Goal: Information Seeking & Learning: Find specific fact

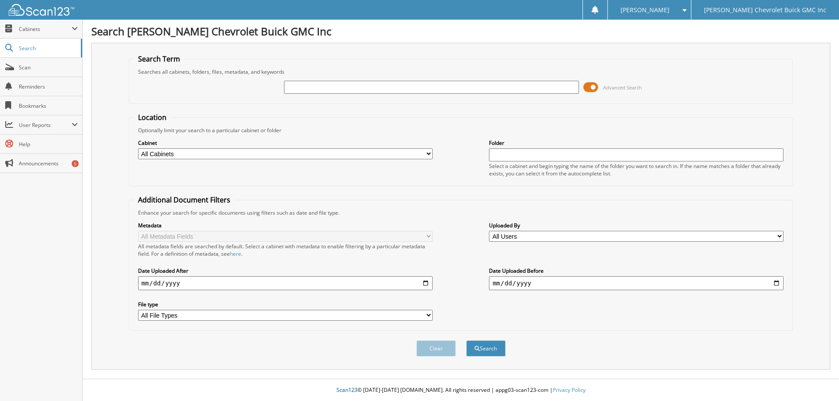
click at [292, 86] on input "text" at bounding box center [431, 87] width 294 height 13
type input "SR267464"
click at [488, 345] on button "Search" at bounding box center [485, 349] width 39 height 16
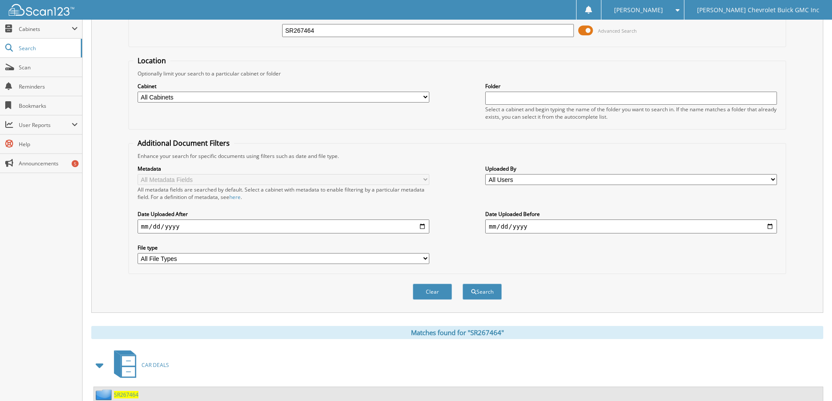
scroll to position [121, 0]
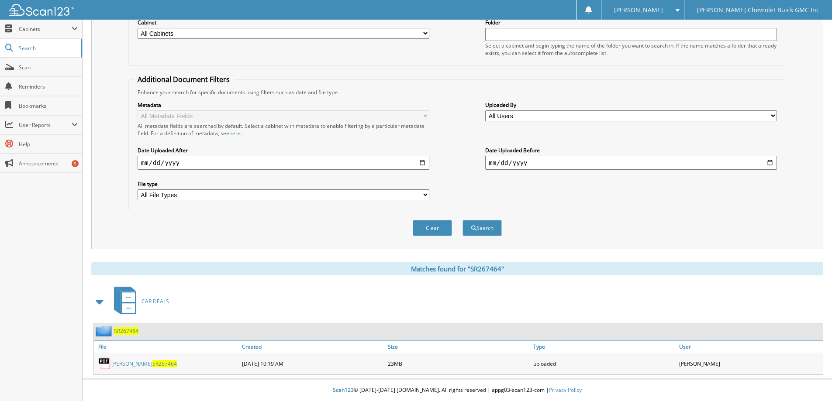
click at [169, 363] on span "SR267464" at bounding box center [164, 363] width 24 height 7
click at [169, 364] on span "SR267464" at bounding box center [164, 363] width 24 height 7
click at [491, 223] on button "Search" at bounding box center [482, 228] width 39 height 16
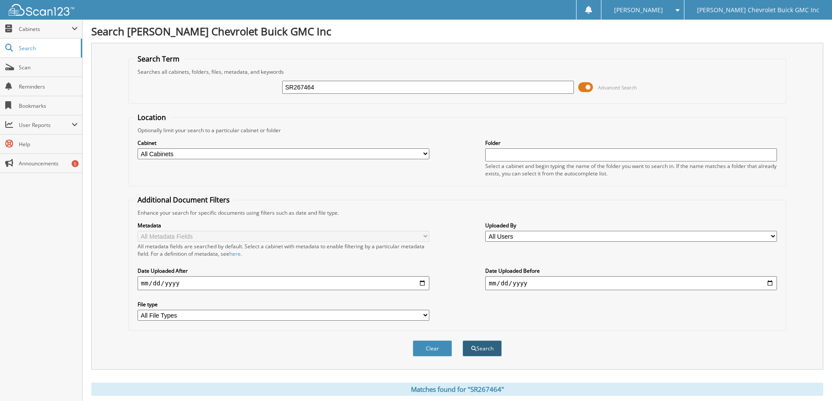
click at [482, 348] on button "Search" at bounding box center [482, 349] width 39 height 16
click at [484, 346] on button "Search" at bounding box center [482, 349] width 39 height 16
